Goal: Task Accomplishment & Management: Use online tool/utility

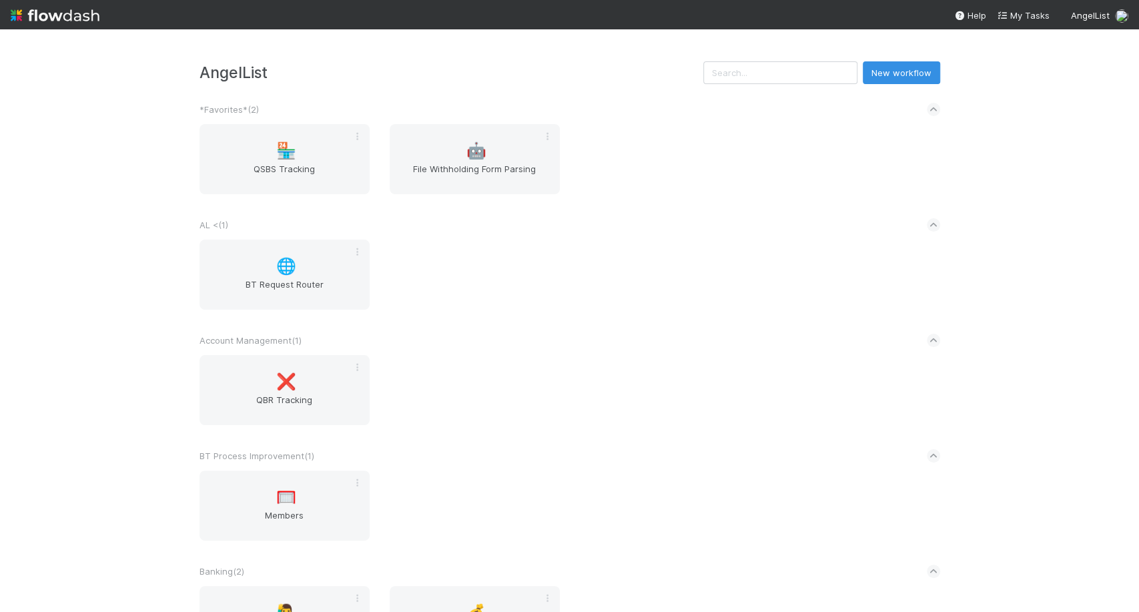
click at [768, 77] on input "text" at bounding box center [780, 72] width 154 height 23
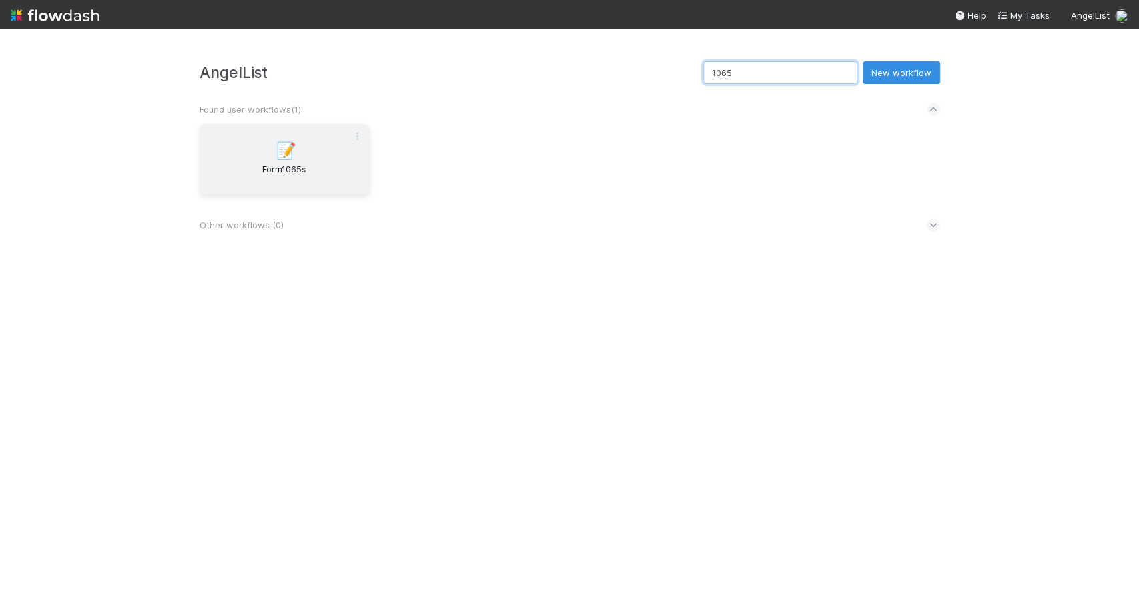
type input "1065"
click at [336, 159] on div "📝 Form1065s" at bounding box center [284, 159] width 170 height 70
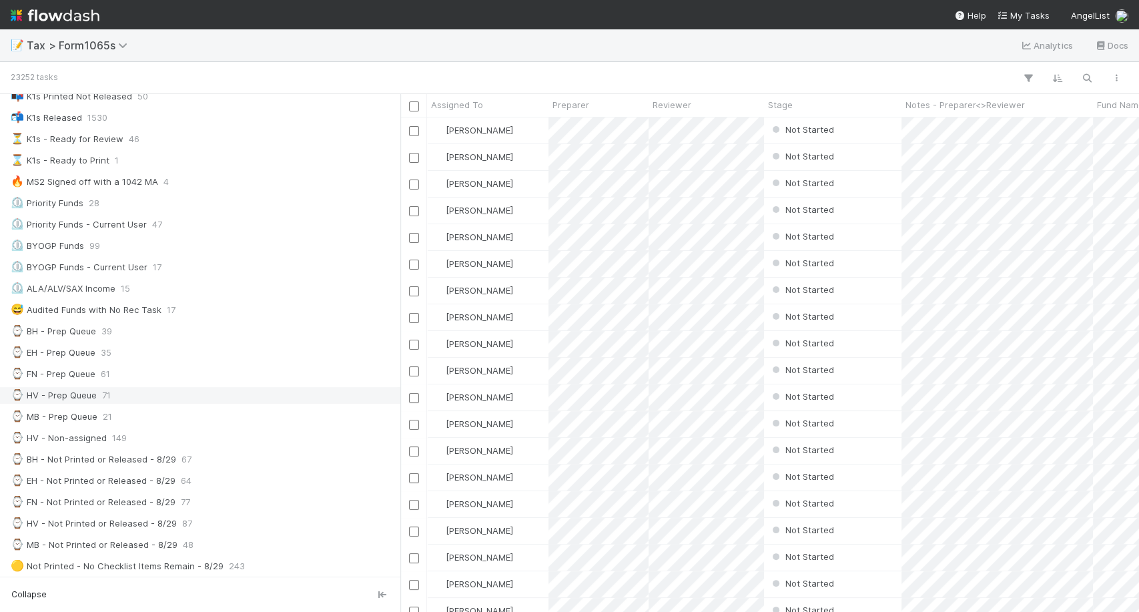
scroll to position [145, 0]
click at [127, 414] on div "⌚ MB - Prep Queue 21" at bounding box center [204, 418] width 386 height 17
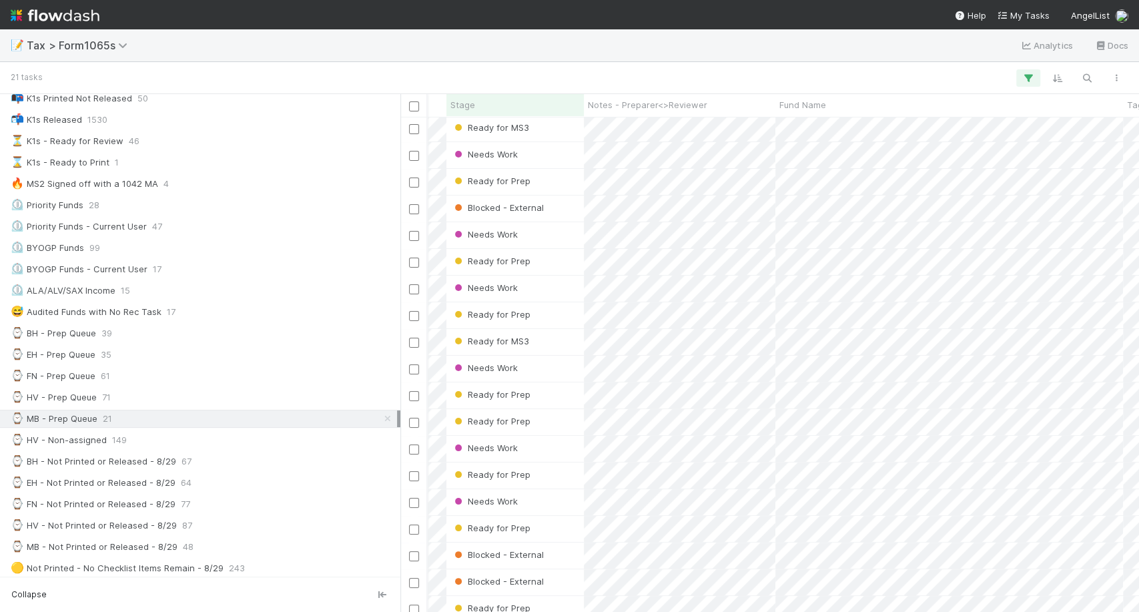
scroll to position [0, 310]
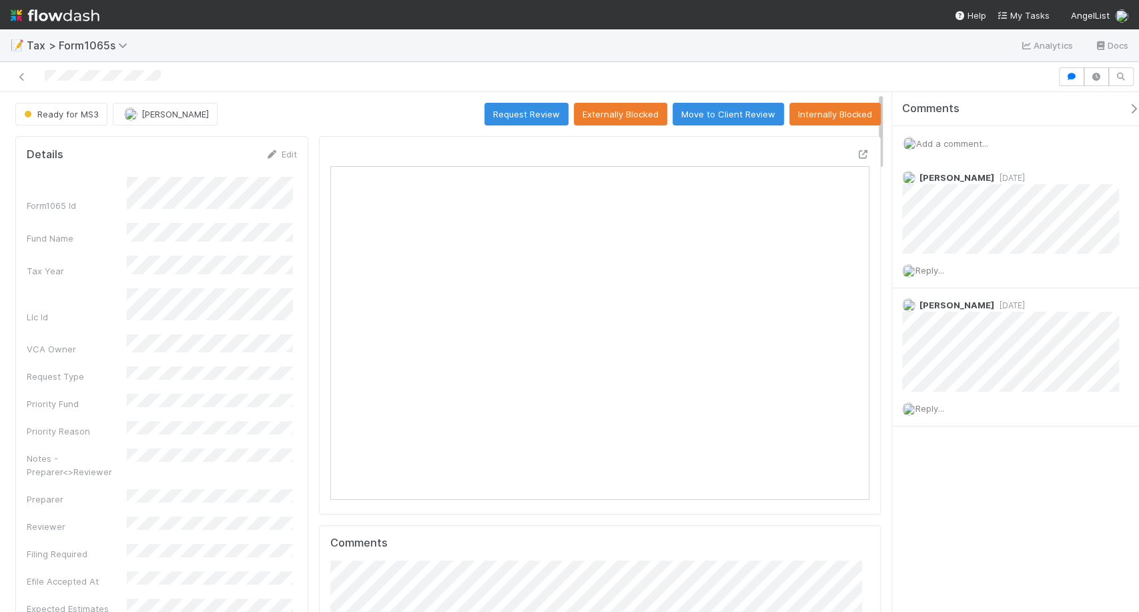
scroll to position [260, 520]
click at [21, 73] on icon at bounding box center [21, 77] width 13 height 9
click at [79, 13] on img at bounding box center [55, 15] width 89 height 23
click at [76, 11] on img at bounding box center [55, 15] width 89 height 23
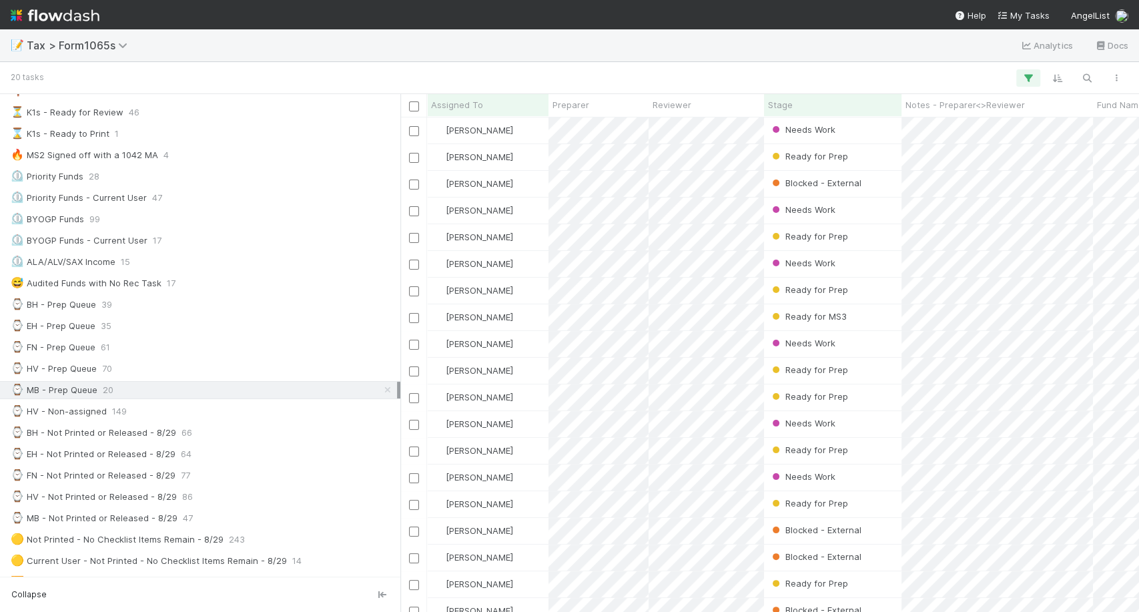
scroll to position [298, 0]
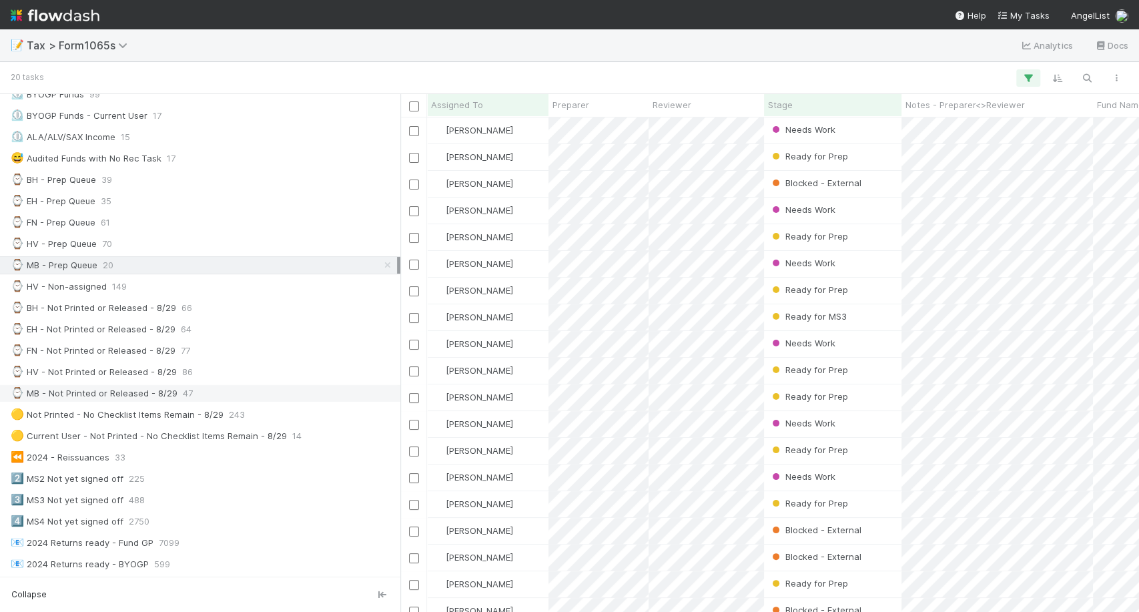
click at [192, 390] on div "⌚ MB - Not Printed or Released - 8/29 47" at bounding box center [204, 393] width 386 height 17
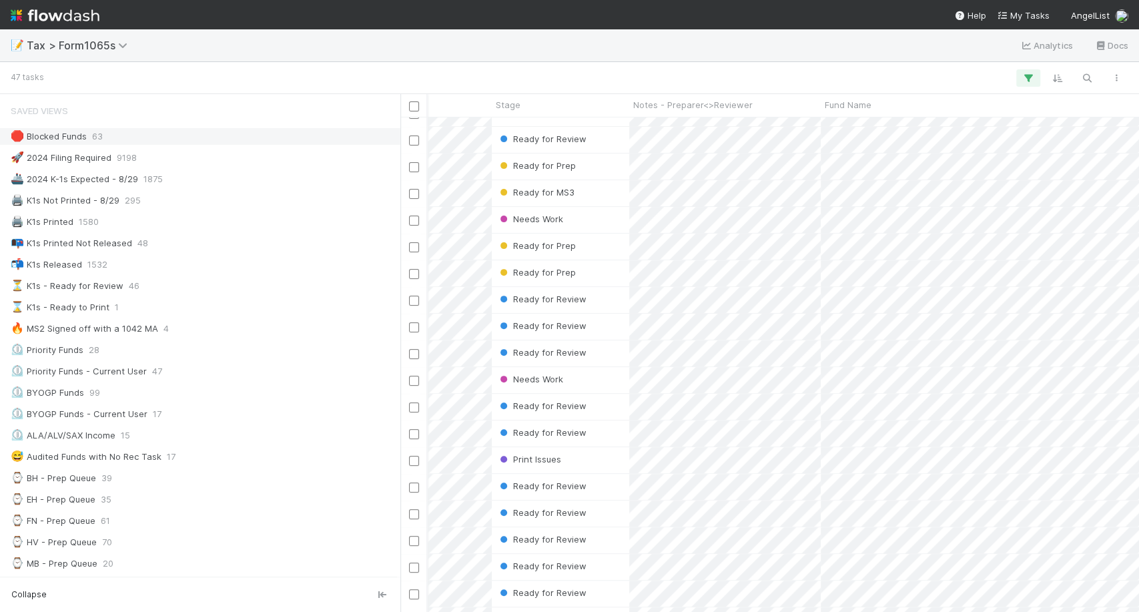
click at [144, 139] on div "🛑 Blocked Funds 63" at bounding box center [204, 136] width 386 height 17
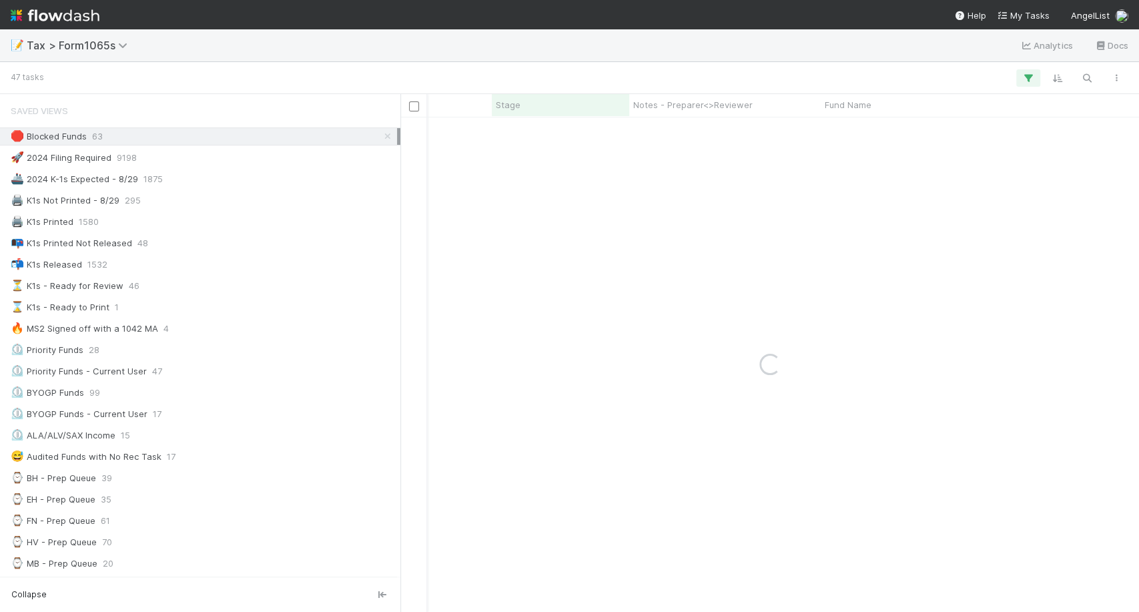
click at [144, 139] on div "🛑 Blocked Funds 63" at bounding box center [204, 136] width 386 height 17
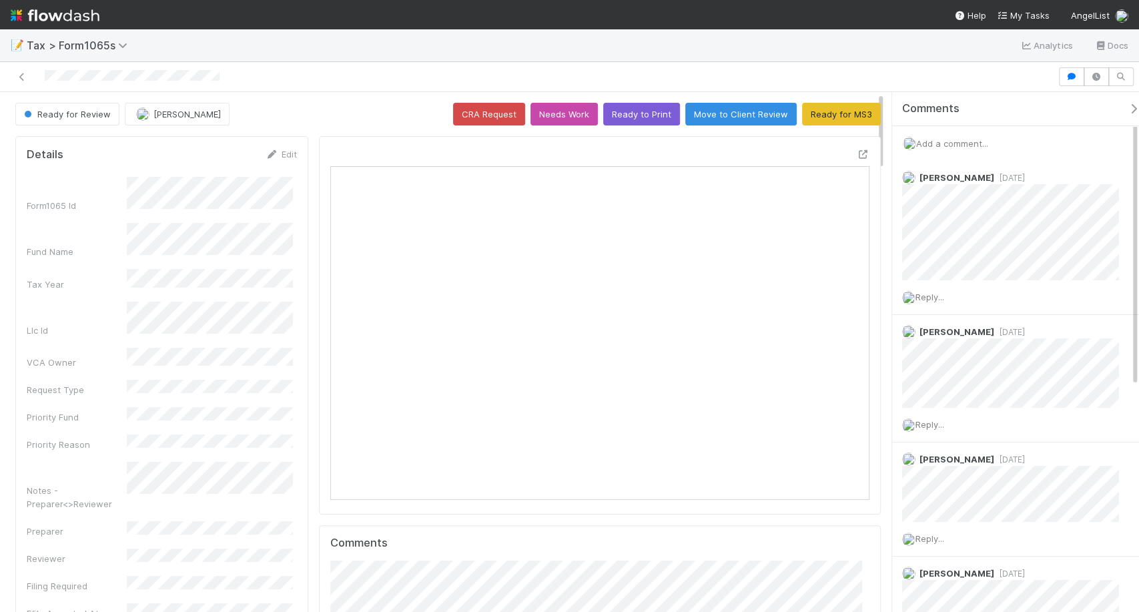
scroll to position [260, 254]
